Goal: Transaction & Acquisition: Purchase product/service

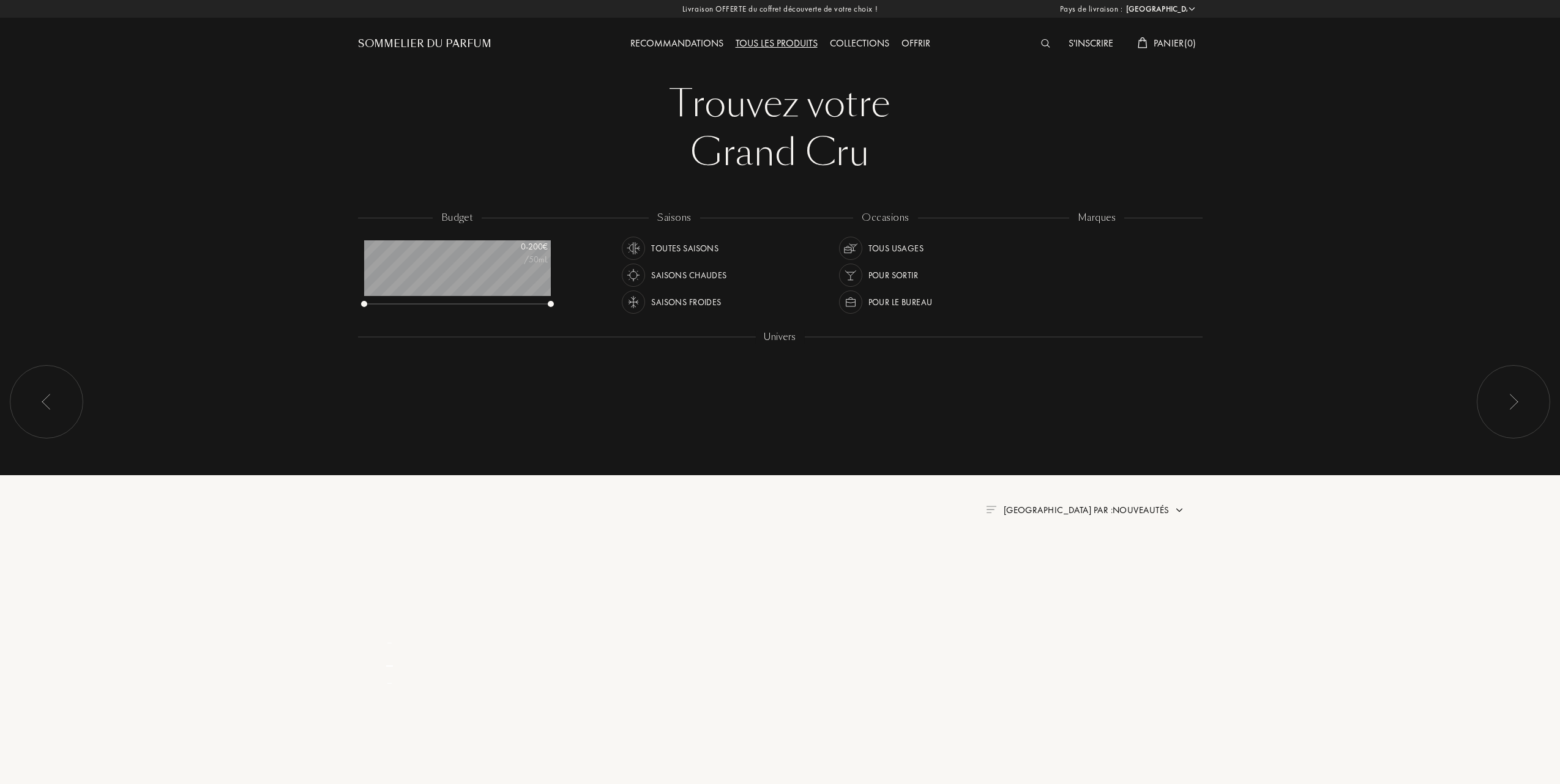
select select "FR"
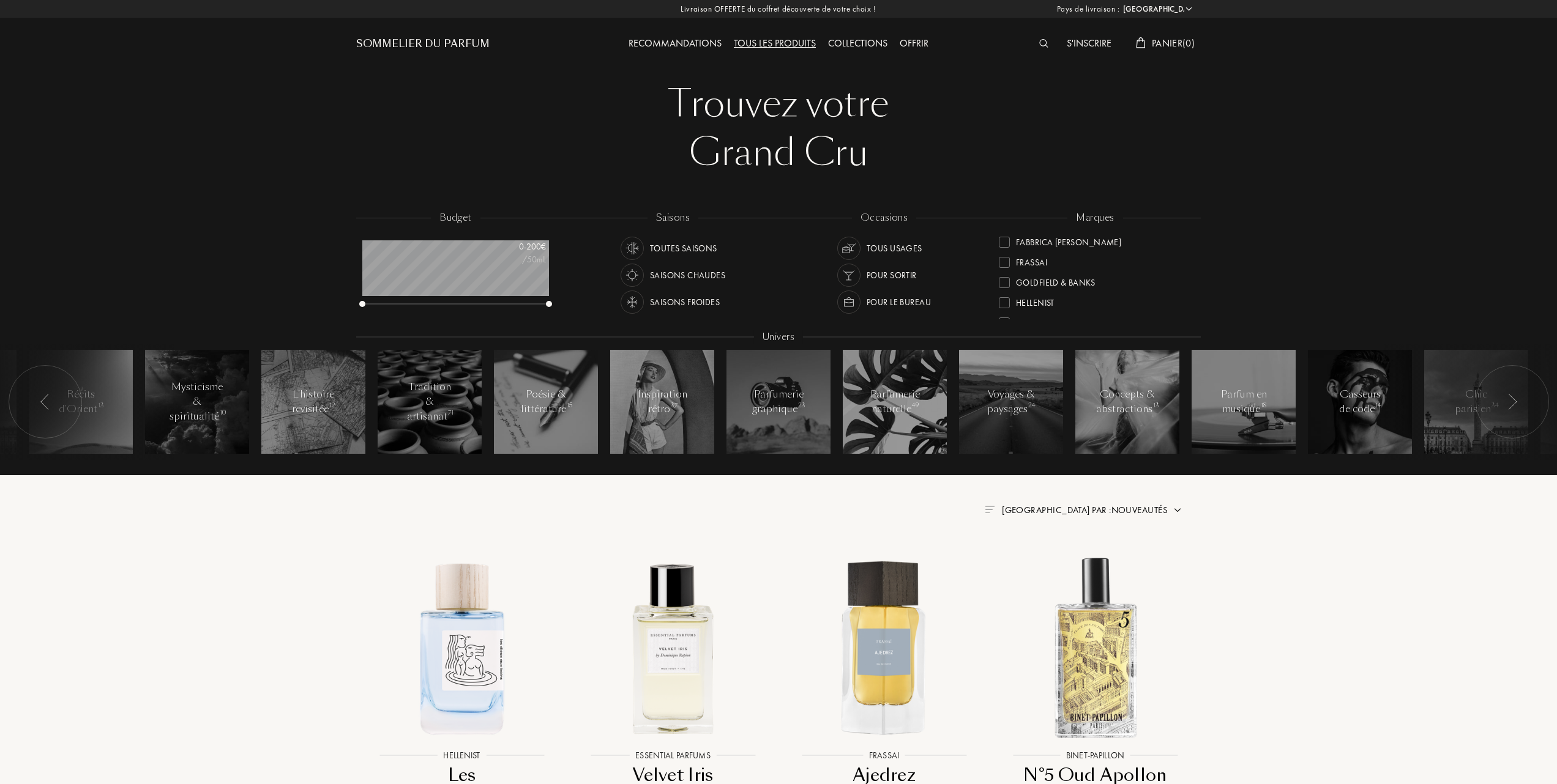
scroll to position [244, 0]
click at [1005, 276] on div at bounding box center [1004, 281] width 11 height 11
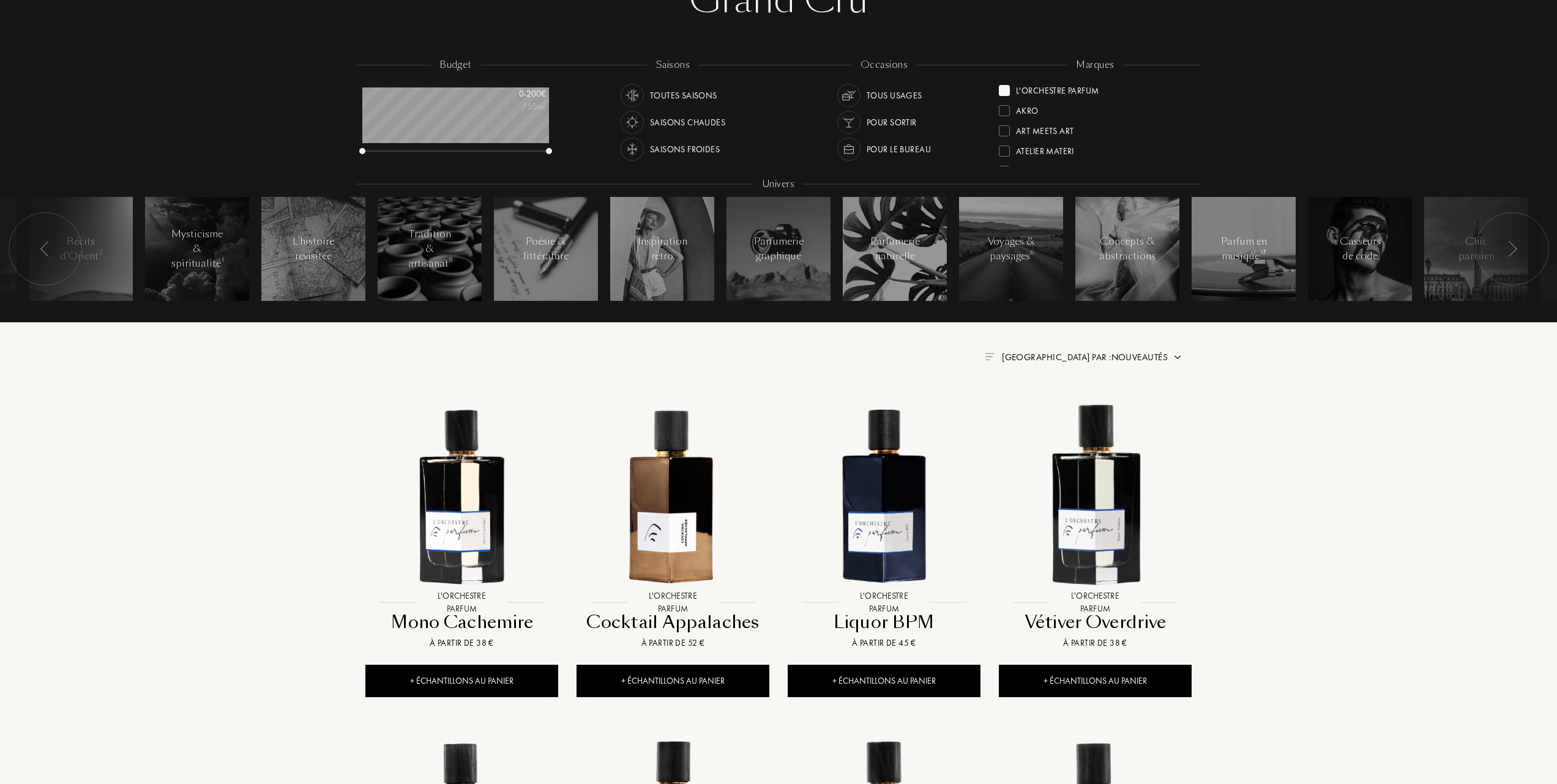
scroll to position [163, 0]
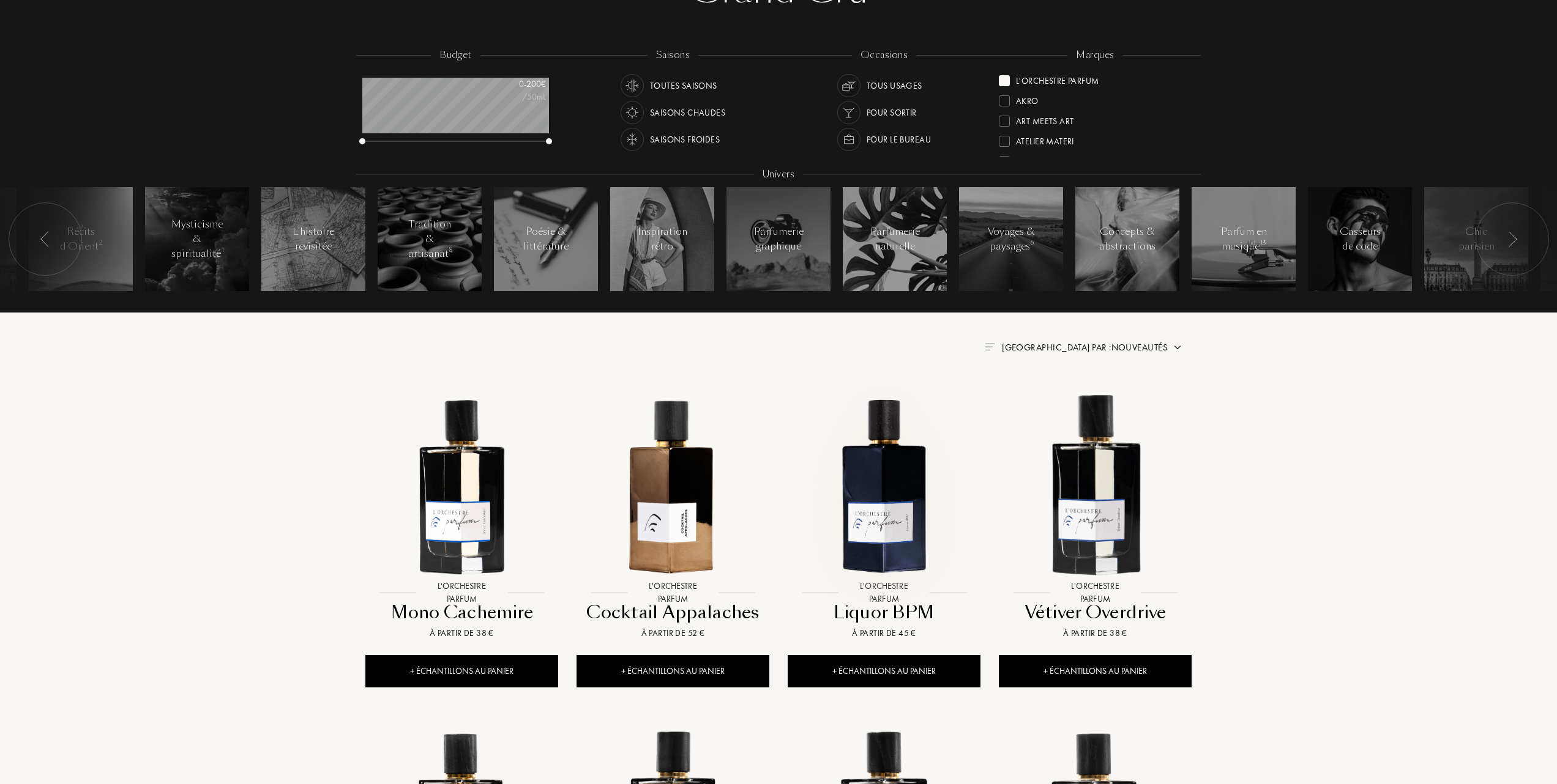
click at [890, 490] on img at bounding box center [884, 484] width 190 height 190
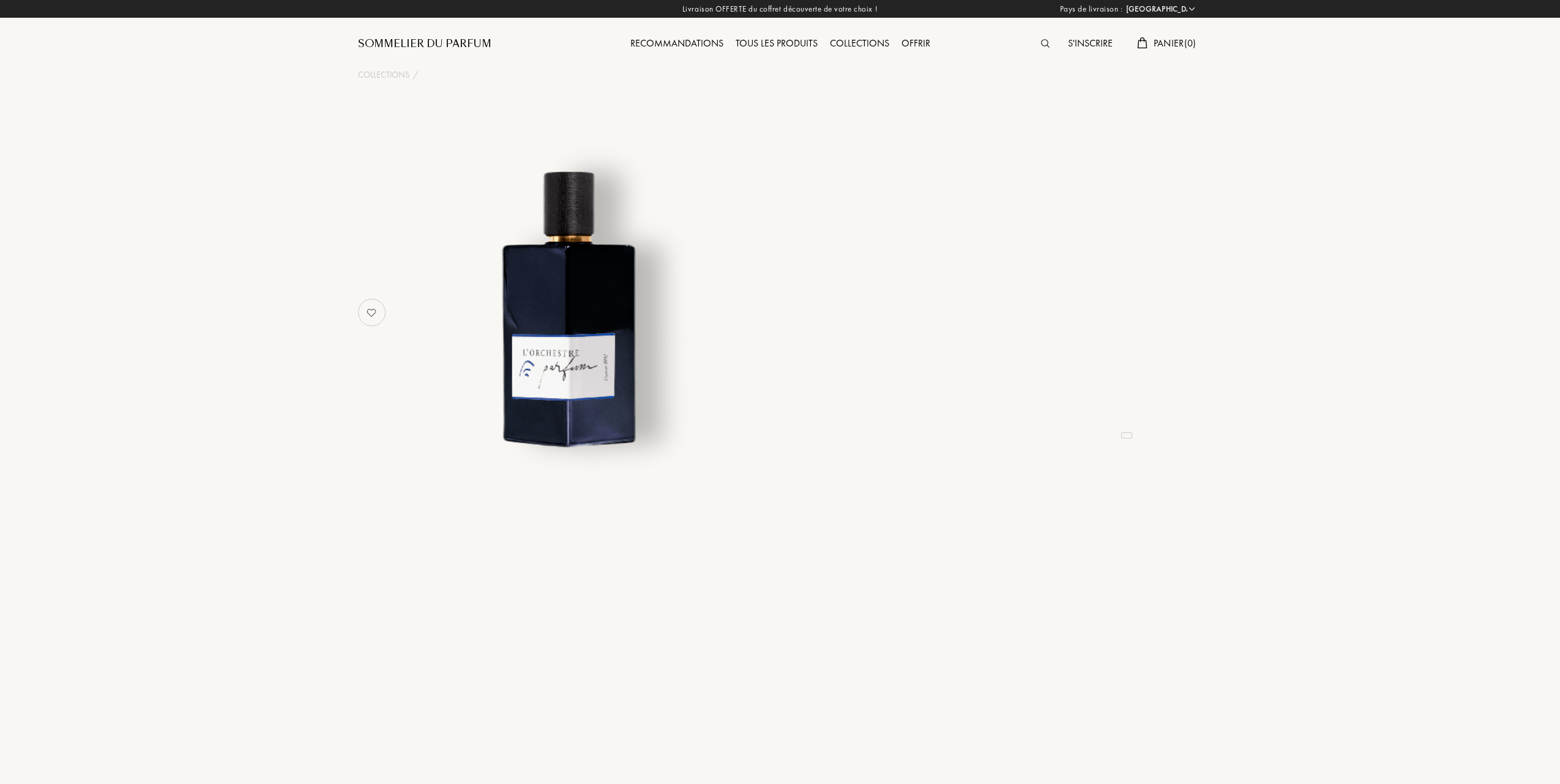
select select "FR"
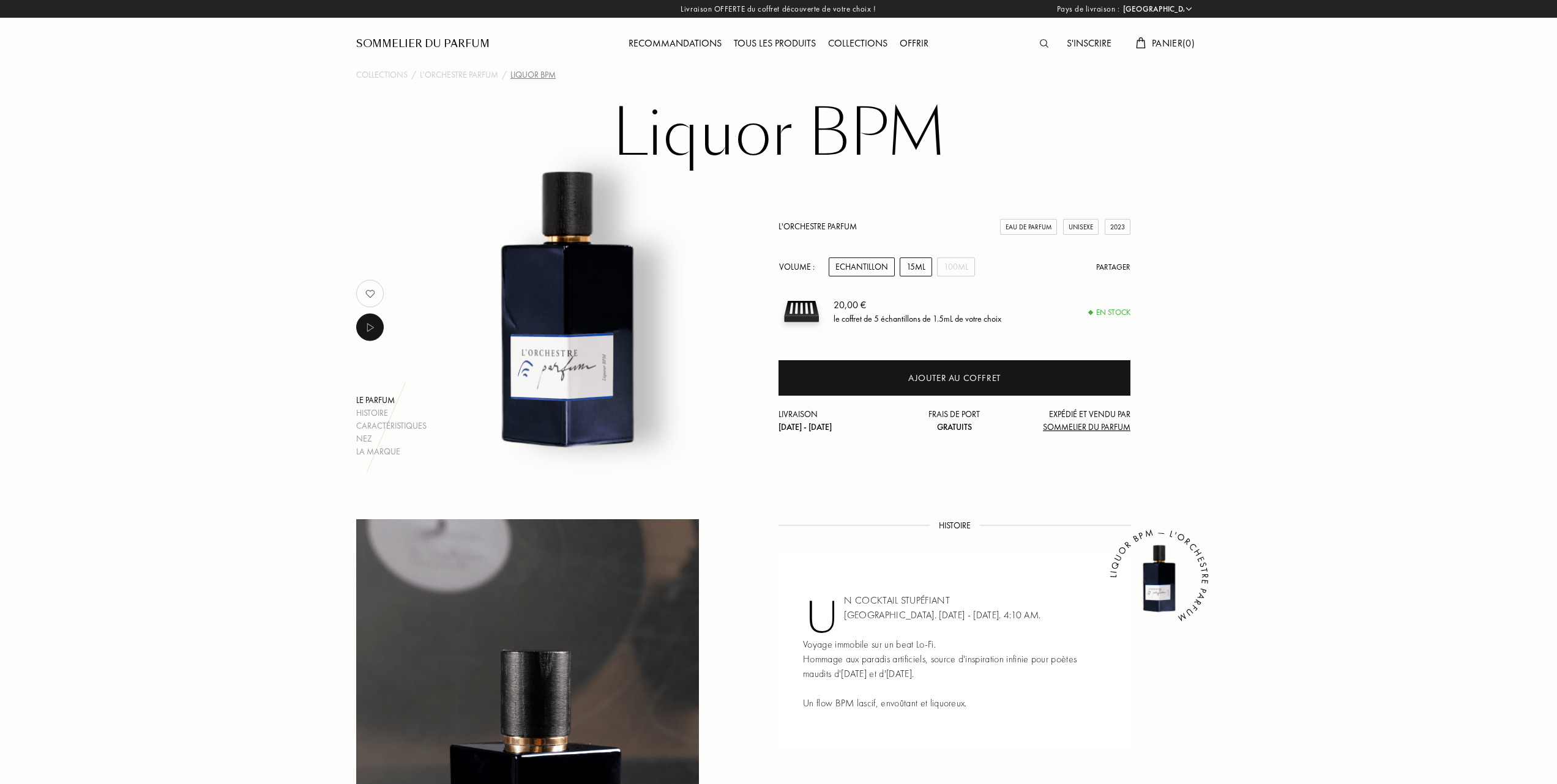
click at [920, 266] on div "15mL" at bounding box center [916, 267] width 32 height 19
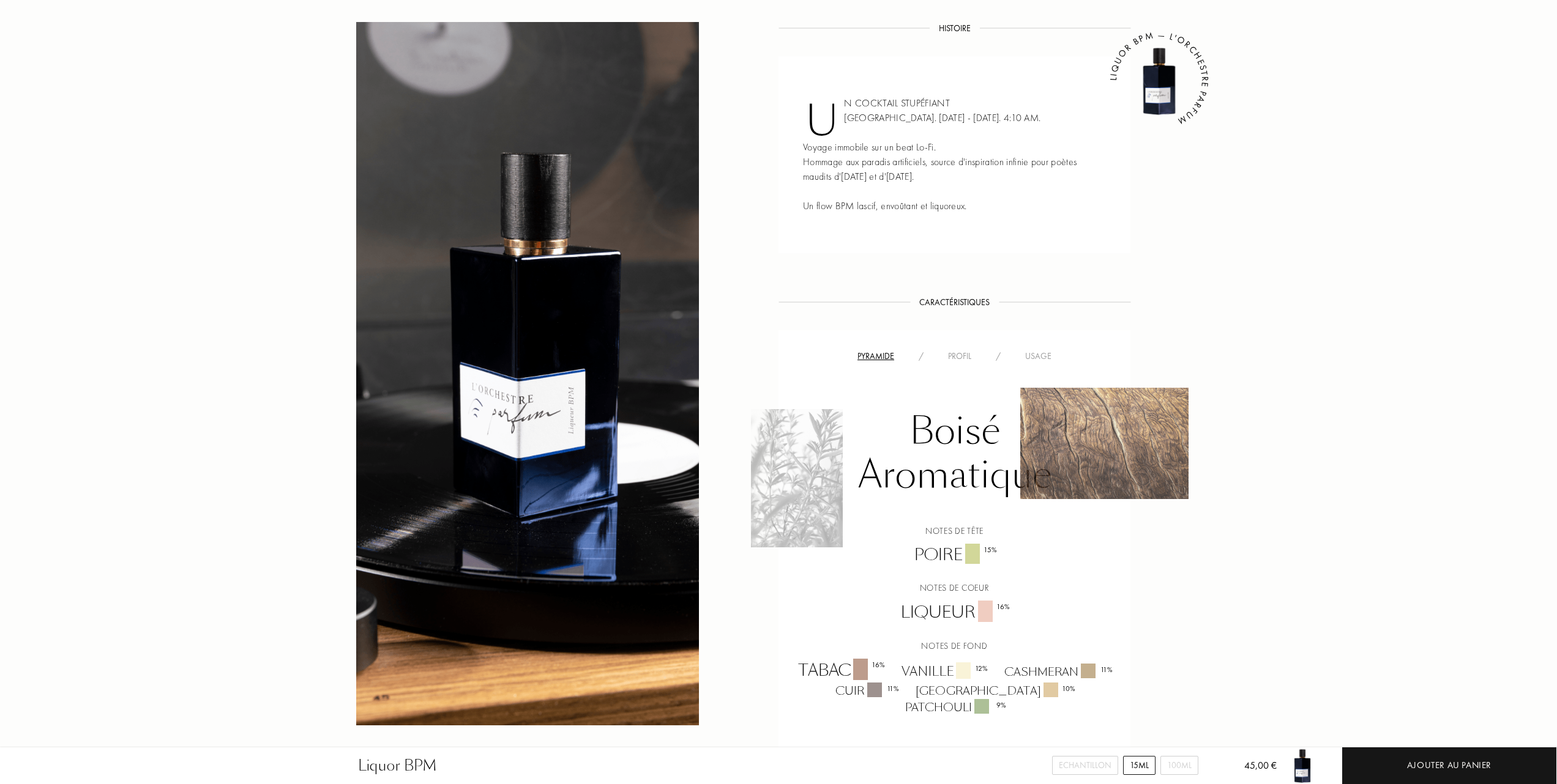
scroll to position [490, 0]
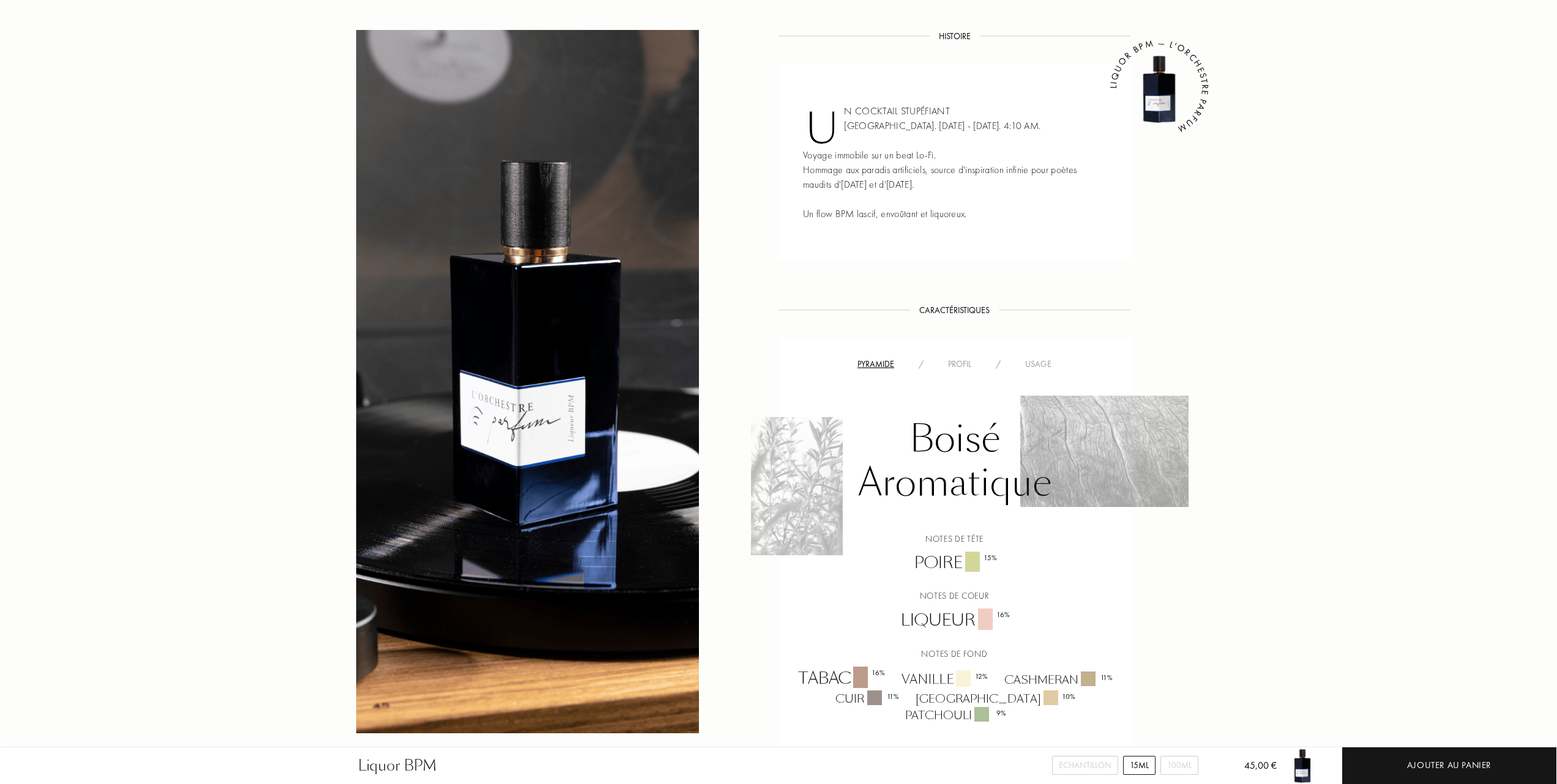
click at [1030, 361] on div "Usage" at bounding box center [1038, 364] width 51 height 12
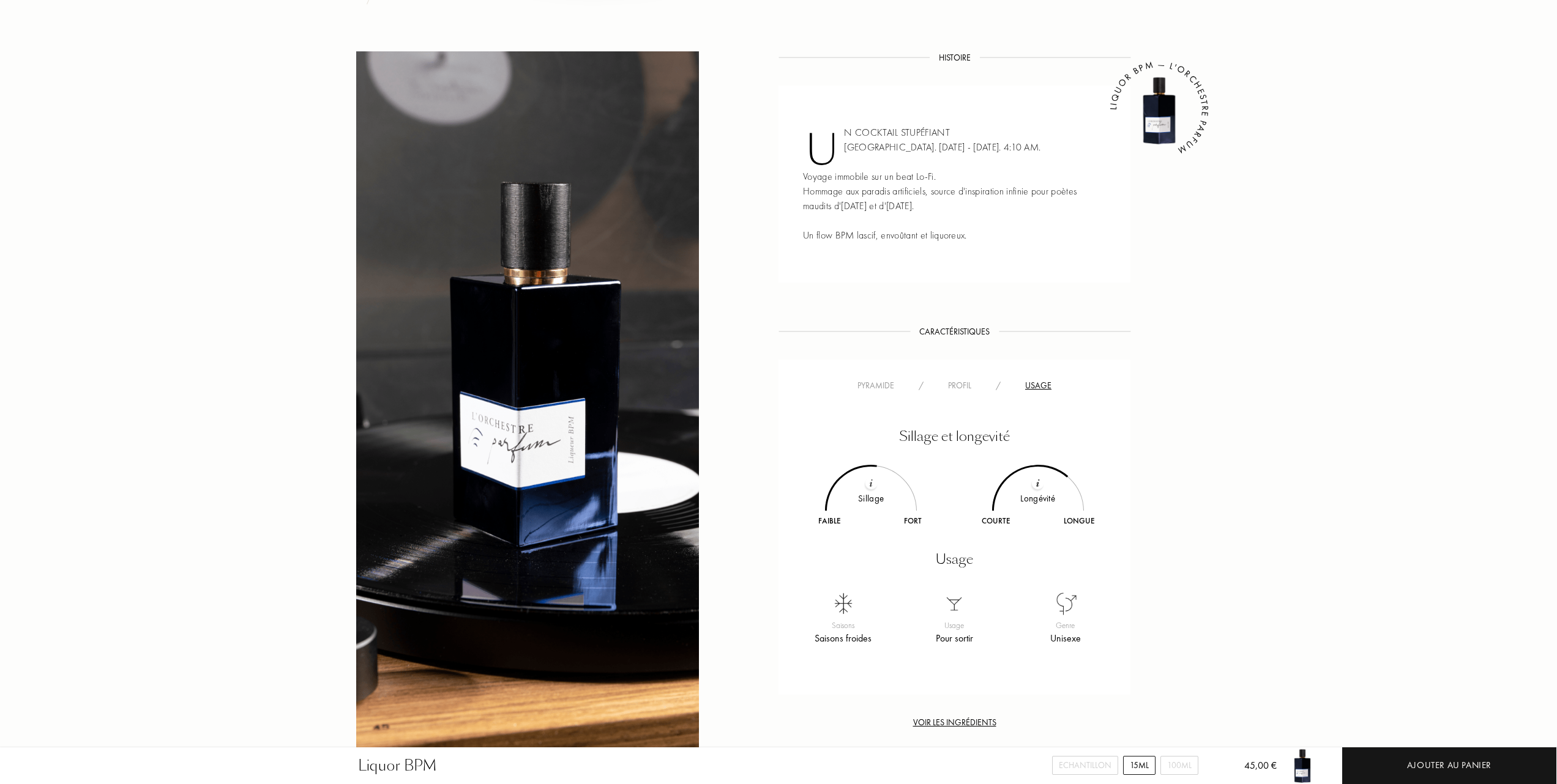
scroll to position [407, 0]
